Goal: Information Seeking & Learning: Find specific fact

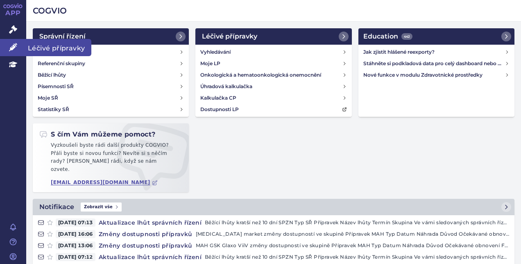
click at [4, 52] on link "Léčivé přípravky" at bounding box center [13, 47] width 26 height 17
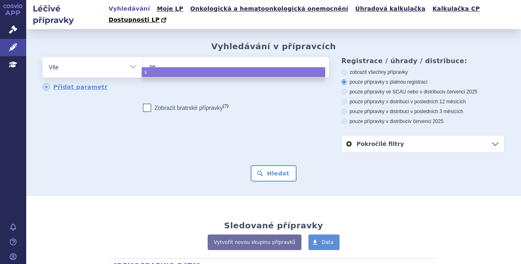
type input "ser"
type input "seret"
type input "[MEDICAL_DATA]"
select select "[MEDICAL_DATA]"
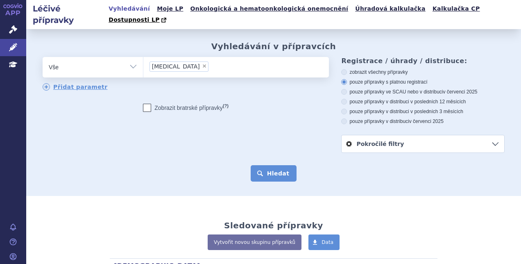
click at [273, 165] on button "Hledat" at bounding box center [273, 173] width 46 height 16
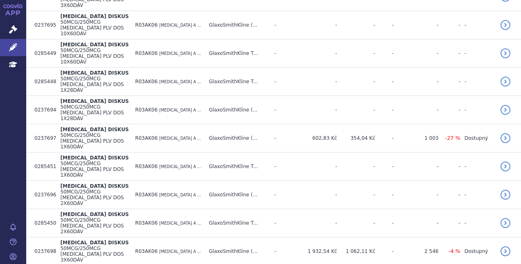
scroll to position [566, 0]
